Goal: Task Accomplishment & Management: Manage account settings

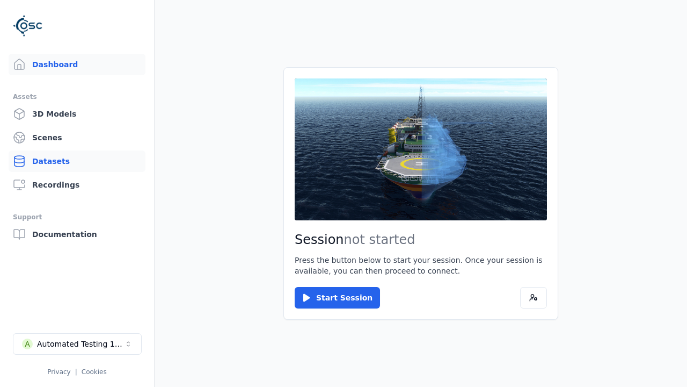
click at [77, 161] on link "Datasets" at bounding box center [77, 160] width 137 height 21
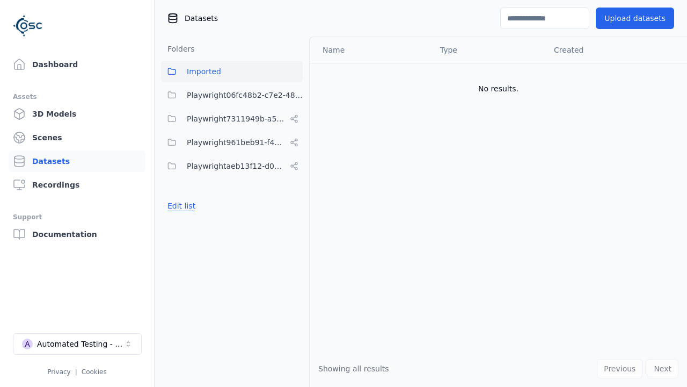
click at [180, 206] on button "Edit list" at bounding box center [181, 205] width 41 height 19
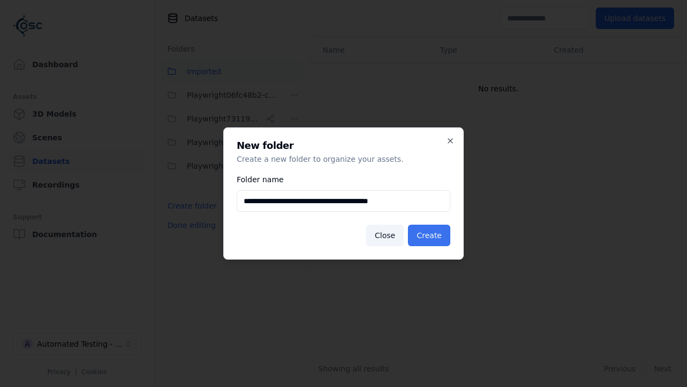
type input "**********"
click at [431, 235] on button "Create" at bounding box center [429, 234] width 42 height 21
click at [190, 235] on button "Done editing" at bounding box center [191, 224] width 61 height 19
click at [180, 229] on button "Done editing" at bounding box center [191, 224] width 61 height 19
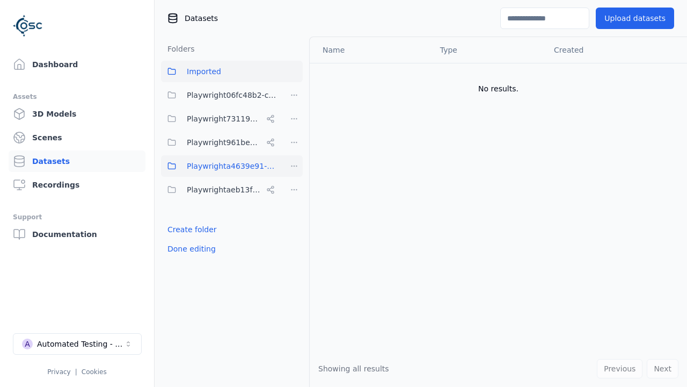
click at [294, 166] on html "Support Dashboard Assets 3D Models Scenes Datasets Recordings Support Documenta…" at bounding box center [343, 193] width 687 height 387
click at [294, 205] on div "Rename" at bounding box center [298, 204] width 72 height 17
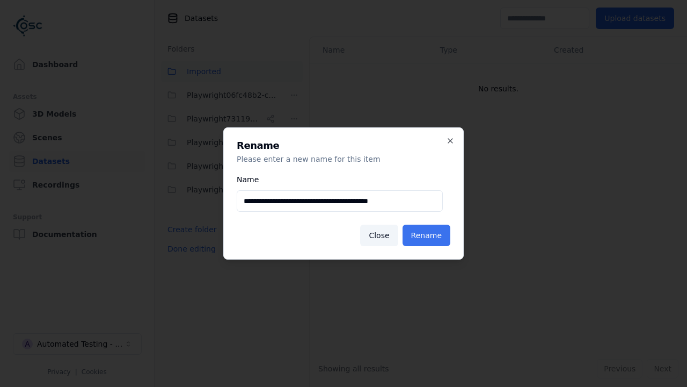
click at [339, 201] on input "**********" at bounding box center [340, 200] width 206 height 21
type input "**********"
click at [428, 235] on button "Rename" at bounding box center [427, 234] width 48 height 21
click at [190, 249] on button "Done editing" at bounding box center [191, 248] width 61 height 19
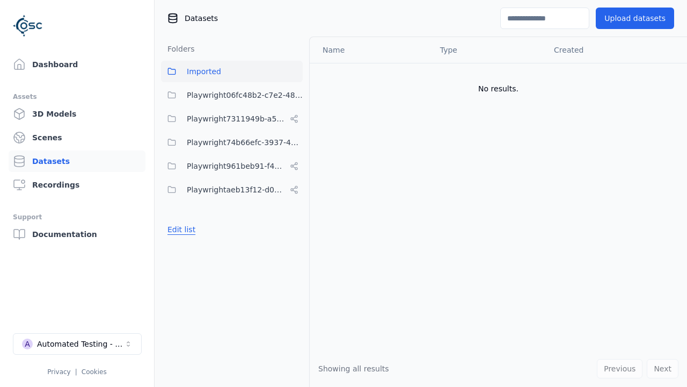
click at [180, 229] on button "Edit list" at bounding box center [181, 229] width 41 height 19
click at [294, 142] on html "Support Dashboard Assets 3D Models Scenes Datasets Recordings Support Documenta…" at bounding box center [343, 193] width 687 height 387
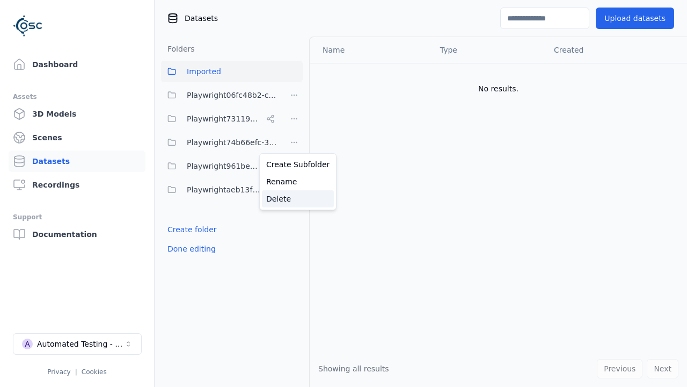
click at [294, 198] on div "Delete" at bounding box center [298, 198] width 72 height 17
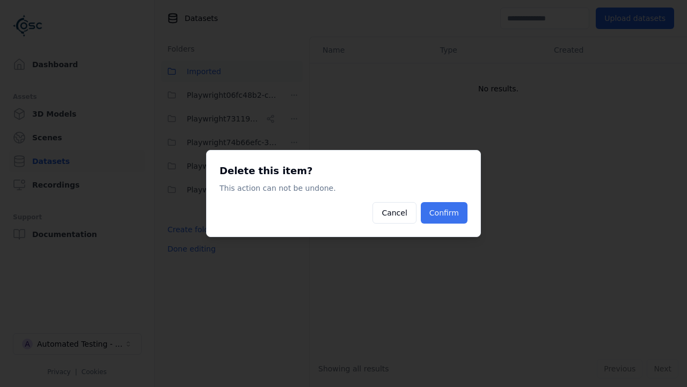
click at [445, 213] on button "Confirm" at bounding box center [444, 212] width 47 height 21
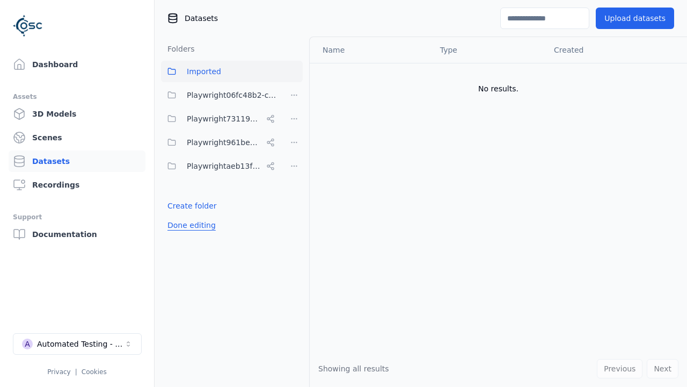
click at [190, 225] on button "Done editing" at bounding box center [191, 224] width 61 height 19
